Goal: Transaction & Acquisition: Subscribe to service/newsletter

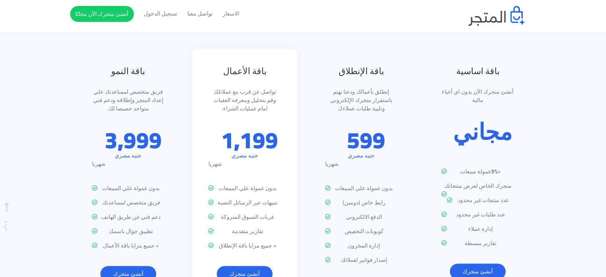
scroll to position [933, 0]
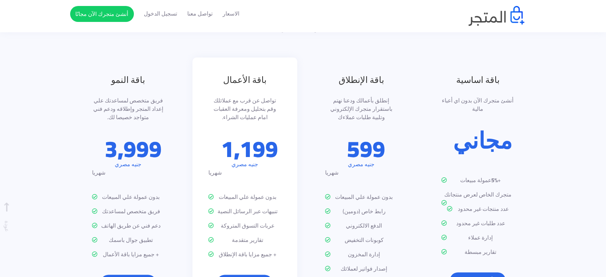
scroll to position [926, 0]
click at [335, 112] on div "باقة الإنطلاق إنطلق بأعمالك ودعنا نهتم باستقرار متجرك الإلكتروني وتلبية طلبات ع…" at bounding box center [361, 189] width 105 height 263
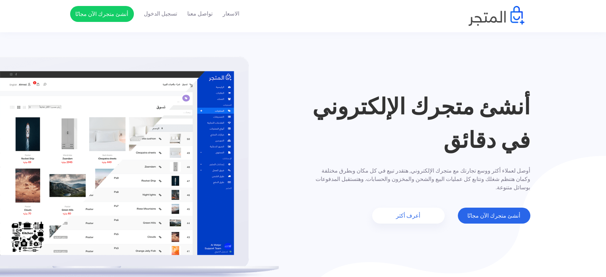
scroll to position [0, 0]
